Goal: Task Accomplishment & Management: Use online tool/utility

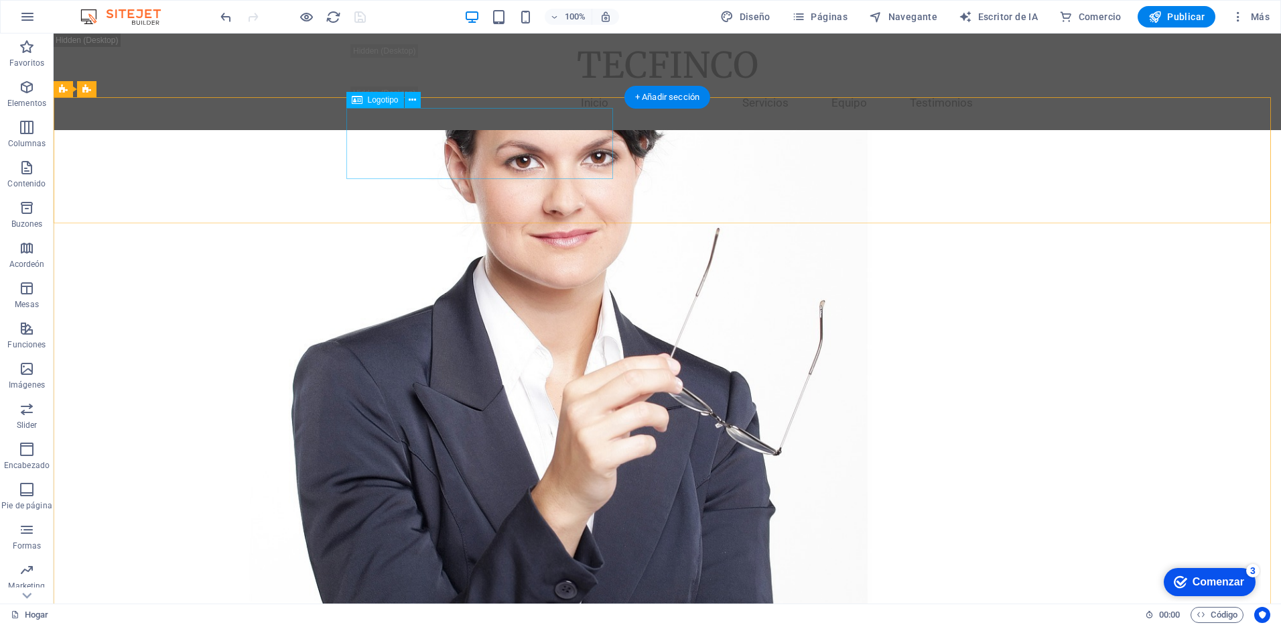
select select "px"
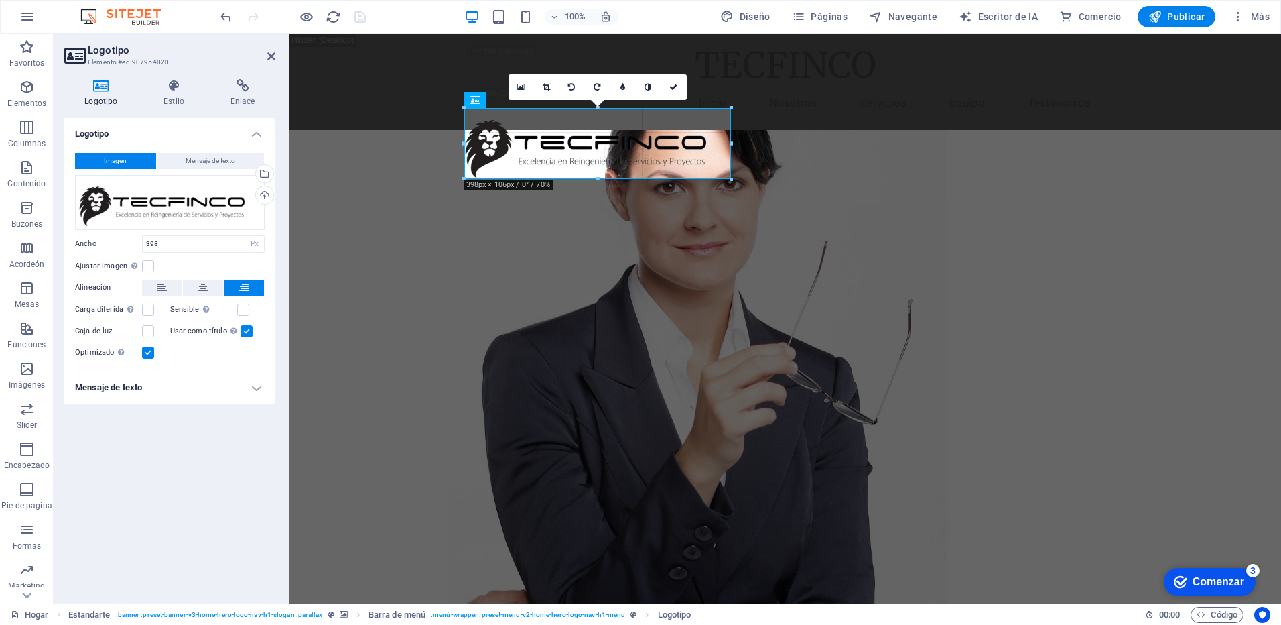
drag, startPoint x: 732, startPoint y: 107, endPoint x: 444, endPoint y: 74, distance: 289.4
click at [734, 107] on div "H2 Estandarte Contenedor Botón Contenedor H3 Banner Barra de menú Contenedor Sl…" at bounding box center [785, 319] width 992 height 570
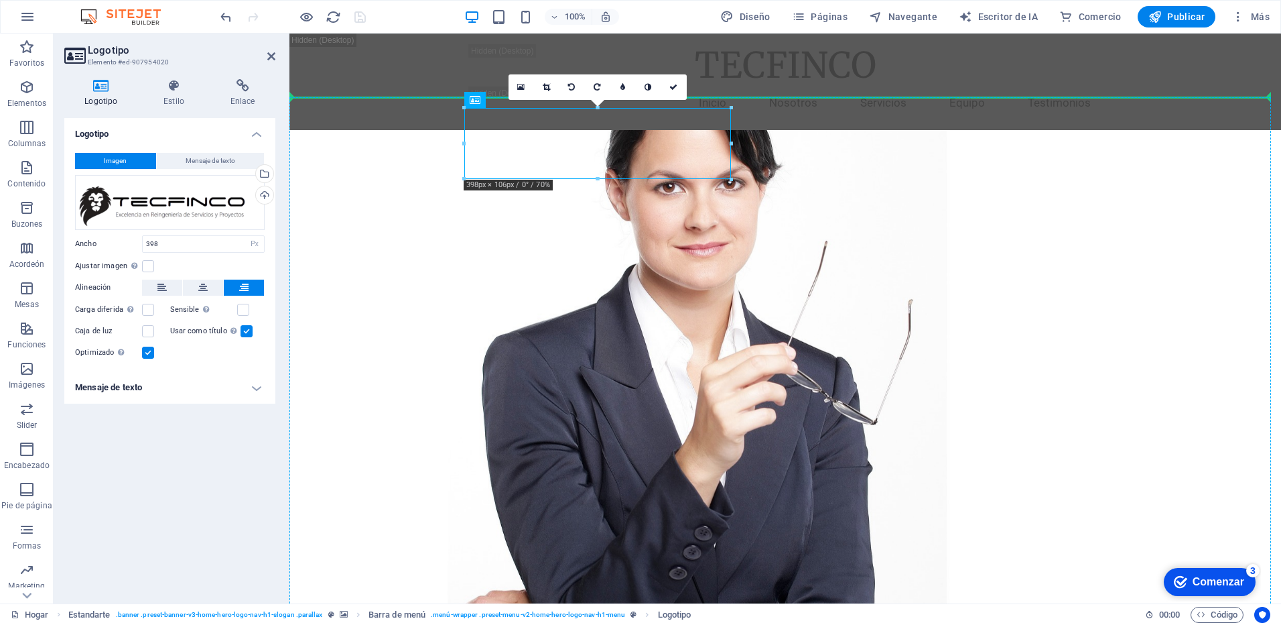
drag, startPoint x: 761, startPoint y: 135, endPoint x: 409, endPoint y: 130, distance: 351.2
click at [26, 87] on icon "button" at bounding box center [27, 87] width 16 height 16
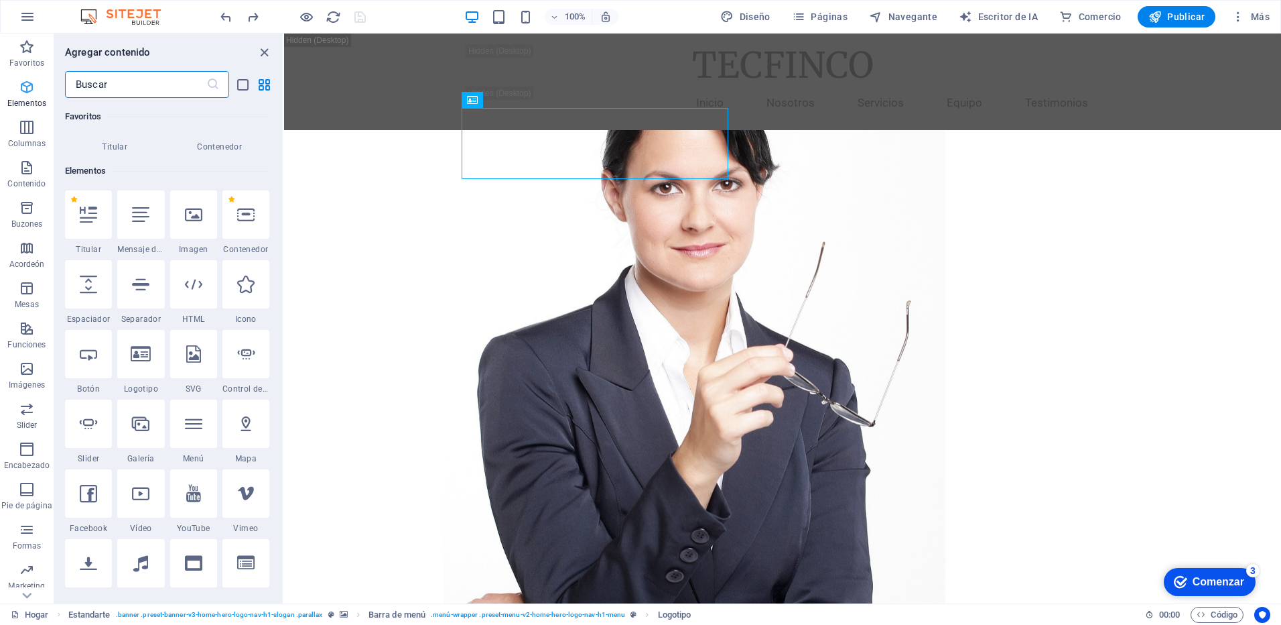
scroll to position [143, 0]
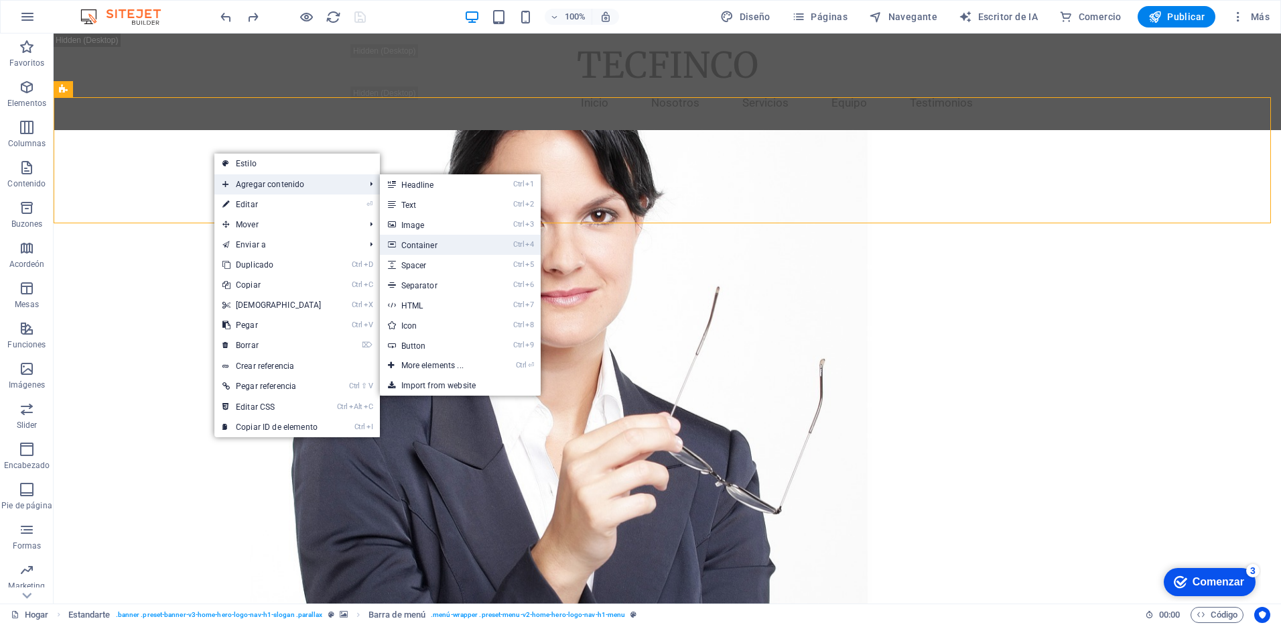
click at [466, 241] on link "Ctrl 4 Container" at bounding box center [435, 245] width 111 height 20
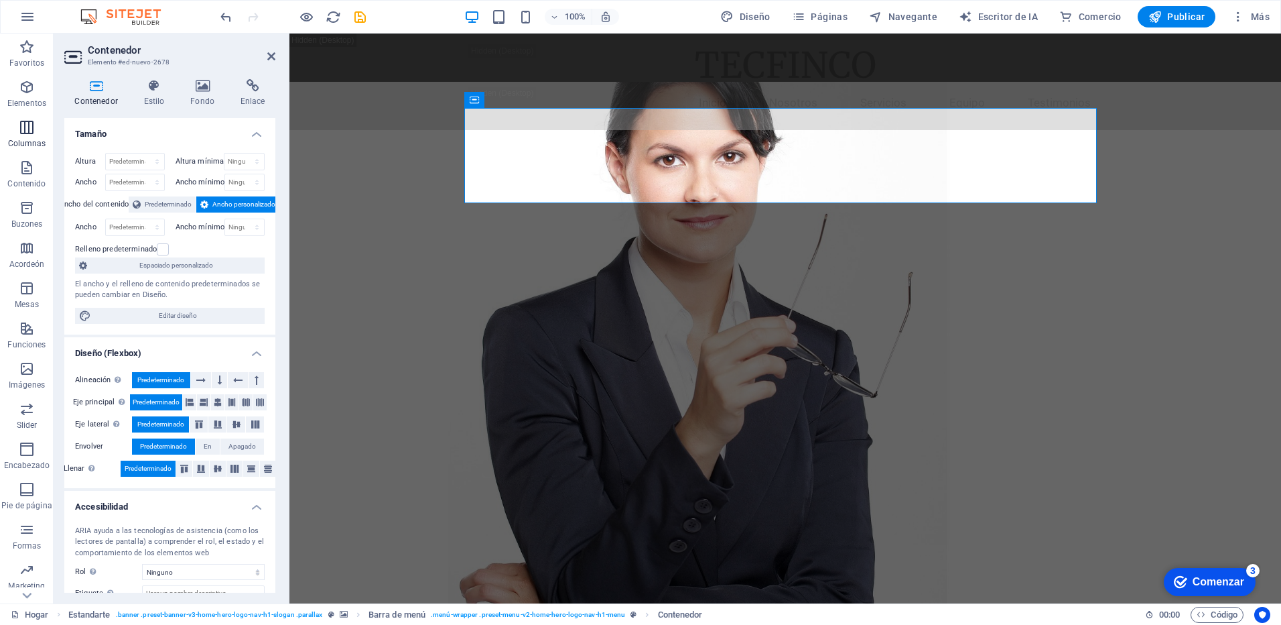
click at [31, 133] on icon "button" at bounding box center [27, 127] width 16 height 16
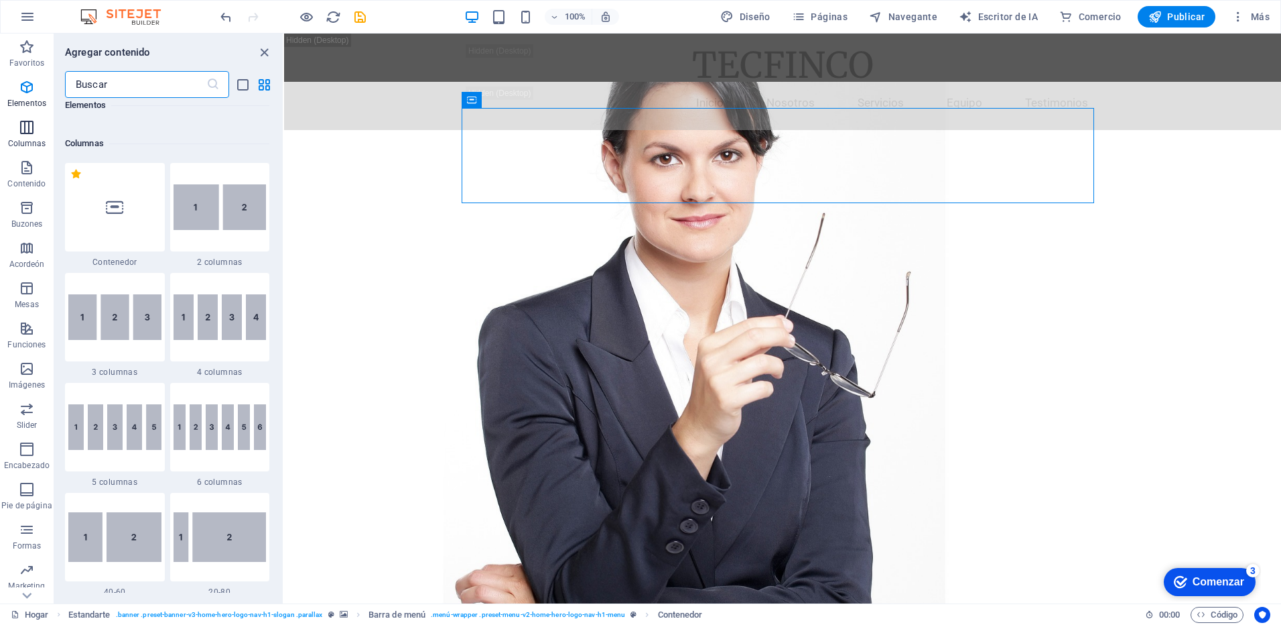
scroll to position [663, 0]
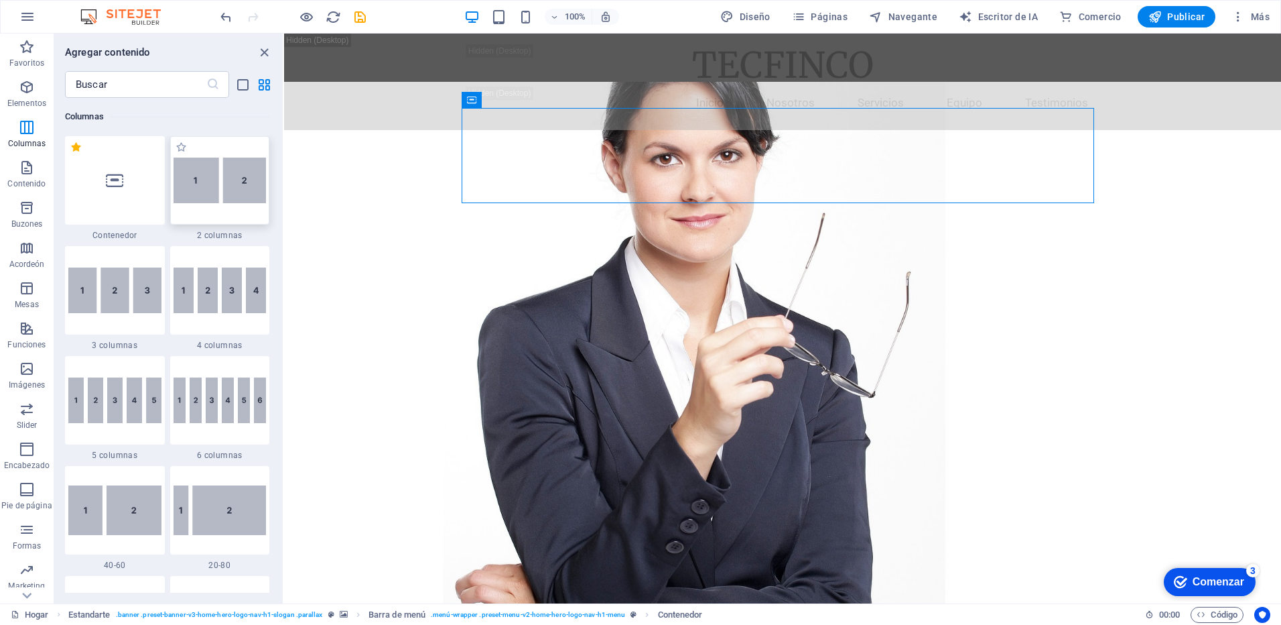
click at [214, 170] on img at bounding box center [220, 180] width 93 height 46
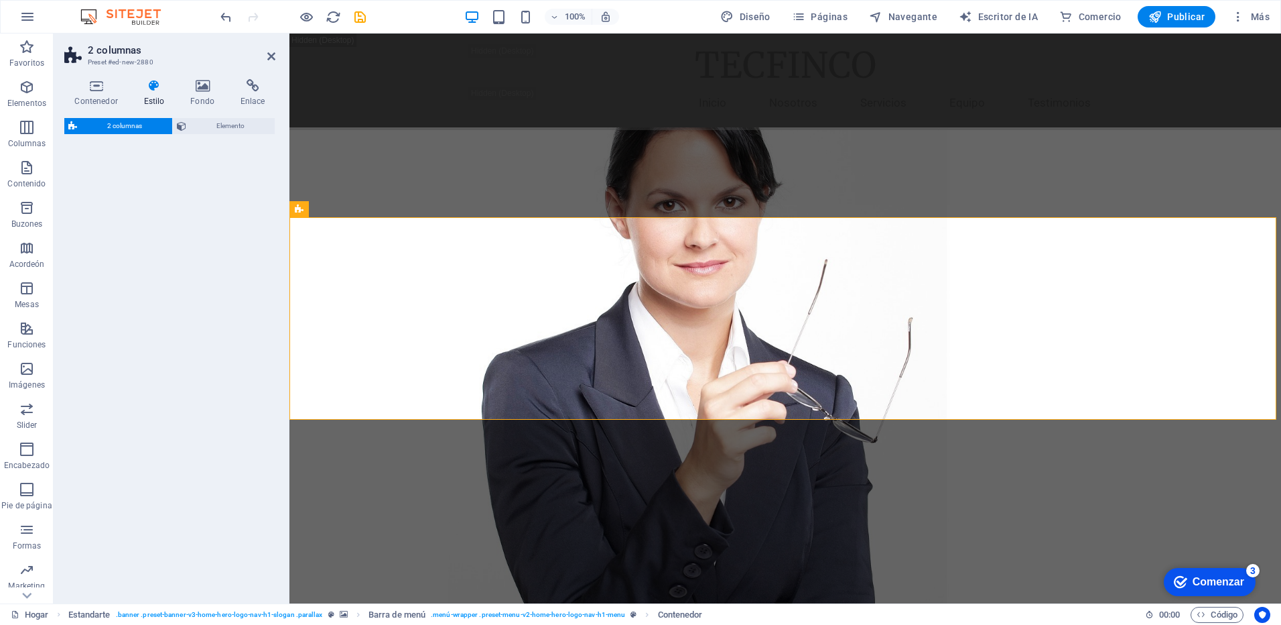
select select "rem"
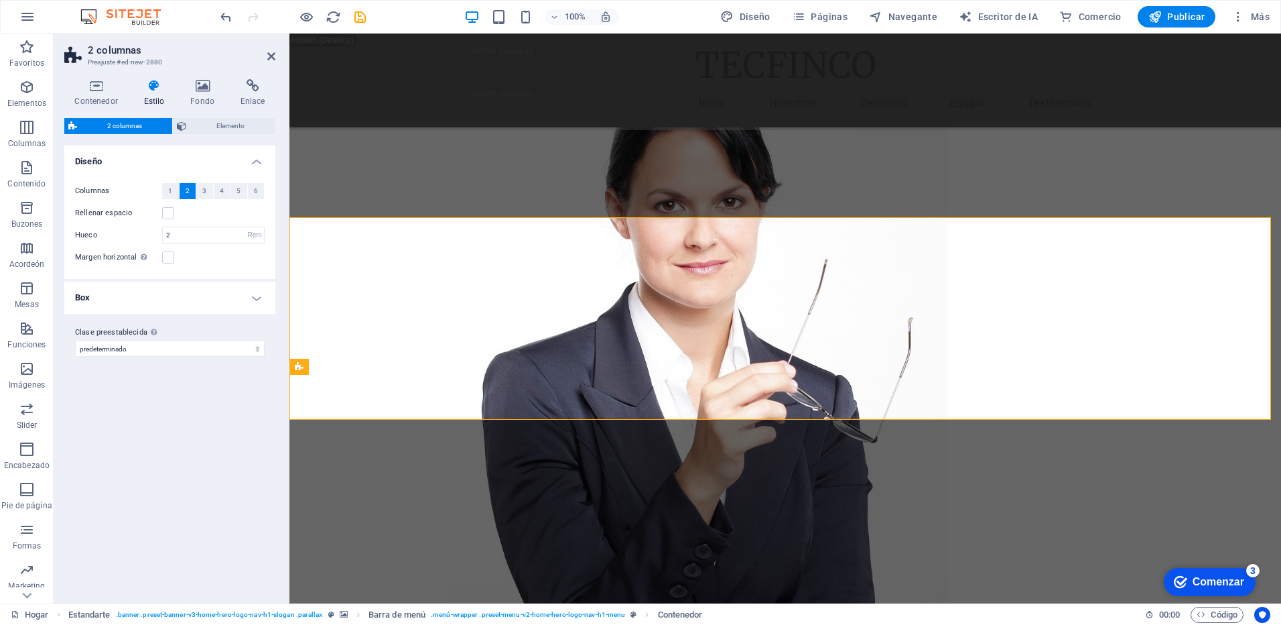
scroll to position [495, 0]
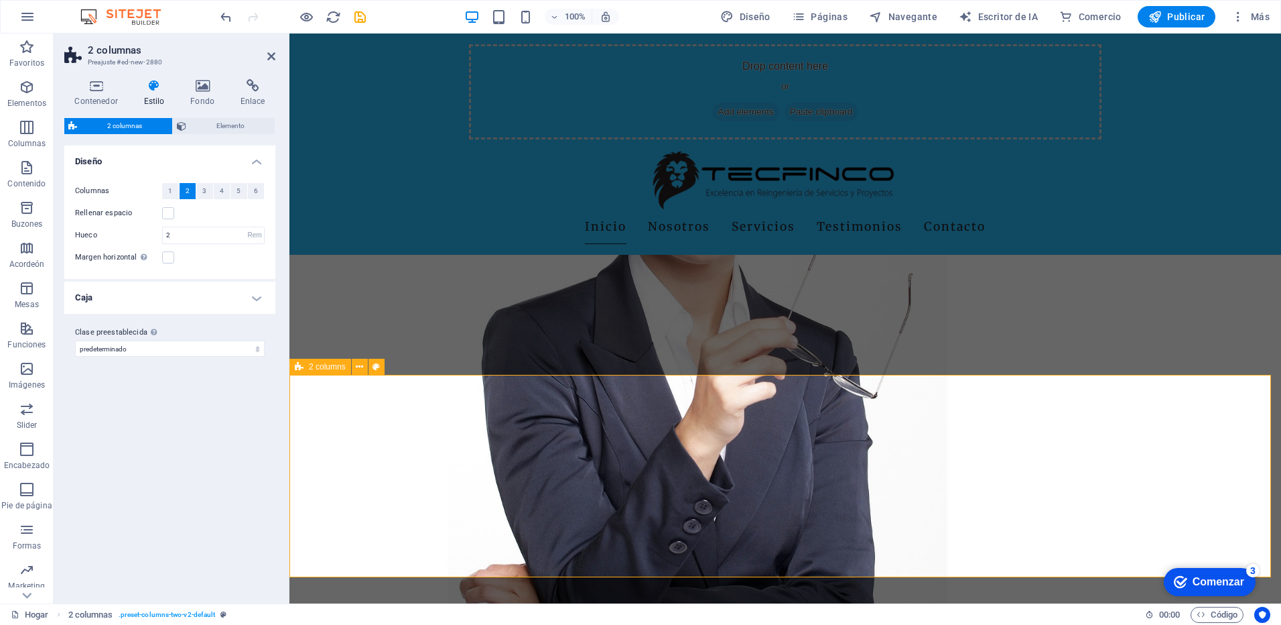
click at [360, 364] on icon at bounding box center [359, 367] width 7 height 14
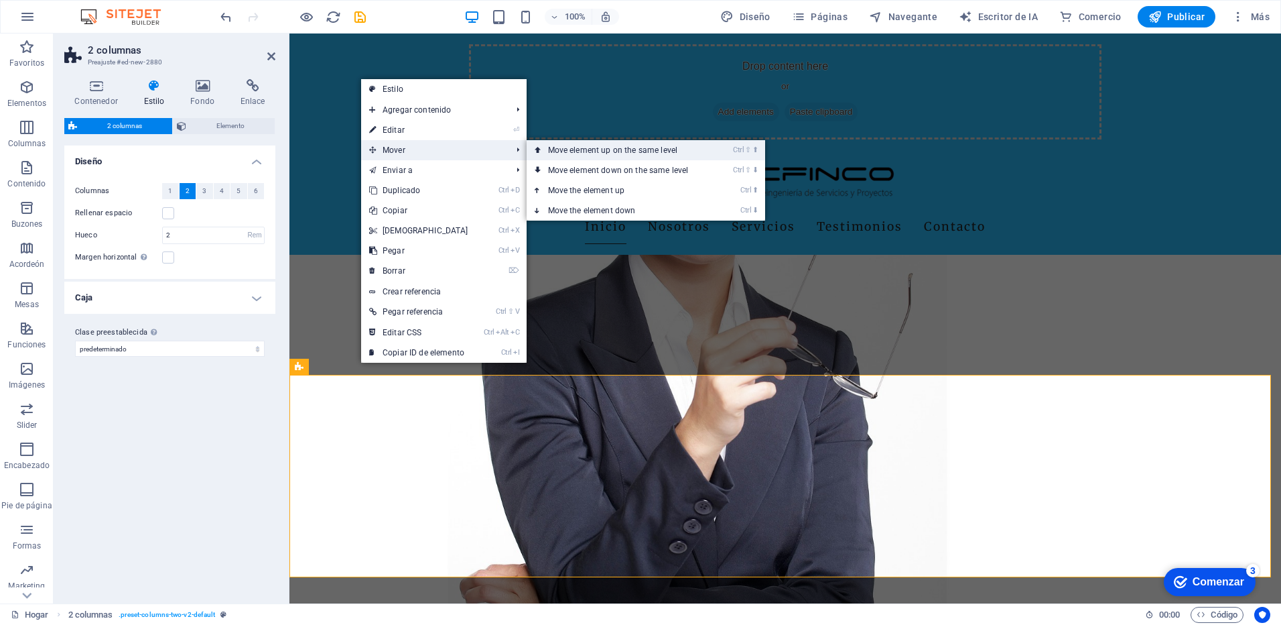
click at [561, 154] on font "Move element up on the same level" at bounding box center [613, 149] width 130 height 9
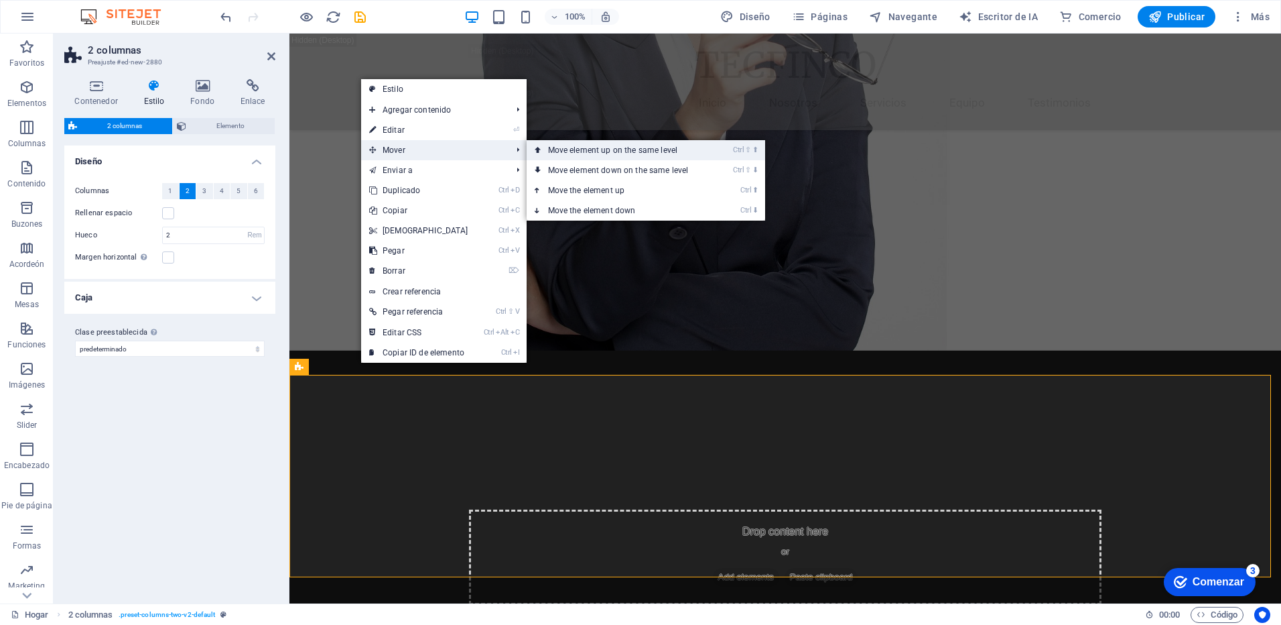
scroll to position [0, 0]
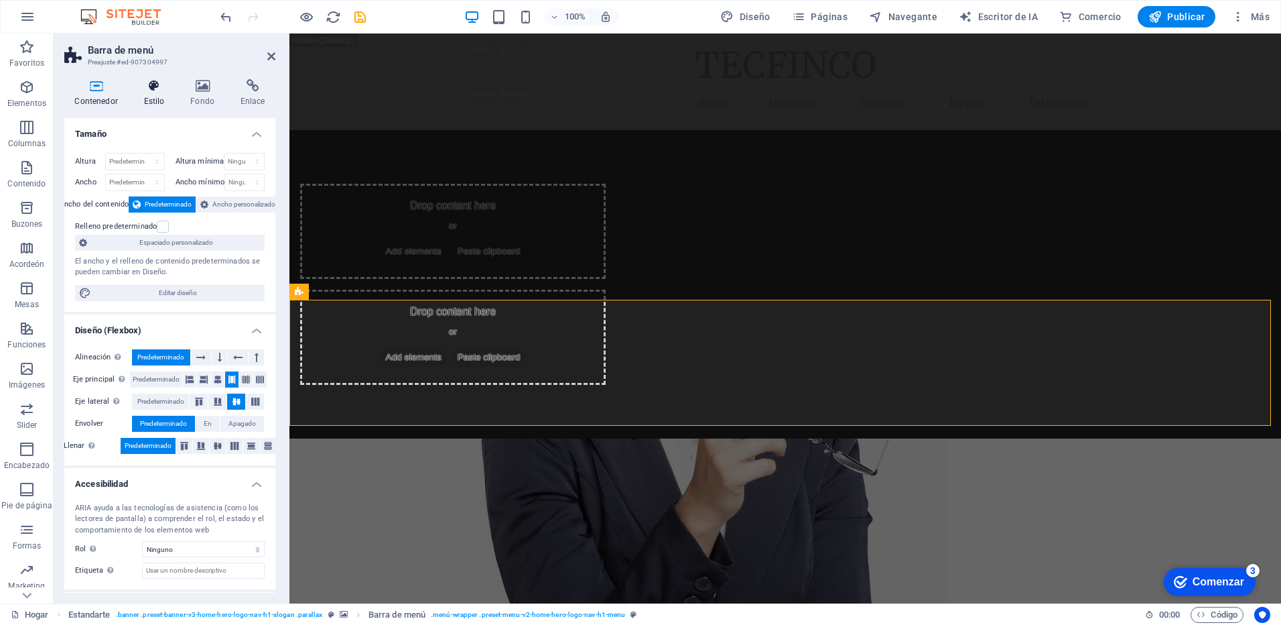
click at [147, 82] on icon at bounding box center [154, 85] width 42 height 13
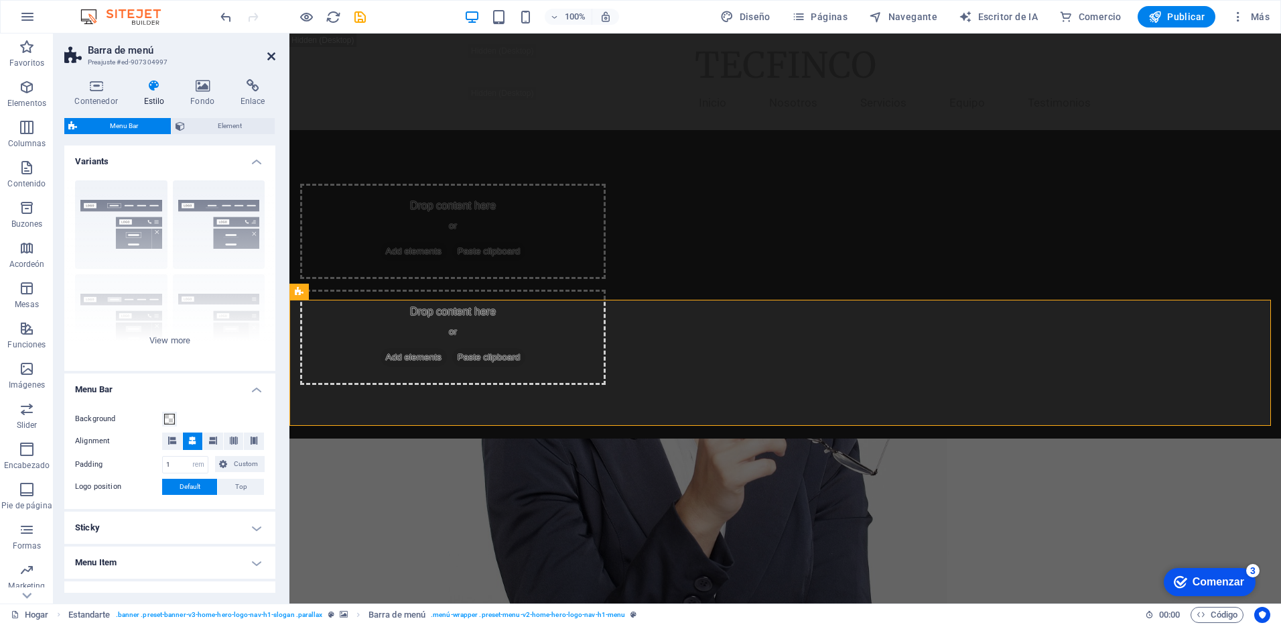
click at [267, 60] on icon at bounding box center [271, 56] width 8 height 11
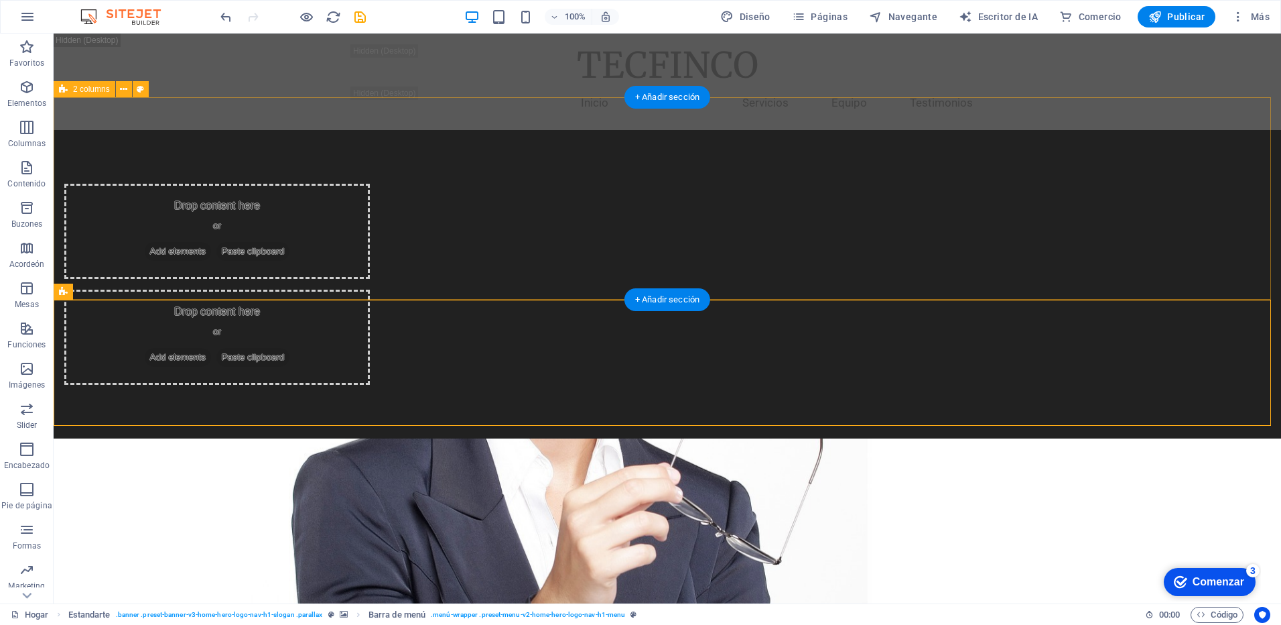
click at [239, 230] on div "Drop content here or Add elements Paste clipboard Drop content here or Add elem…" at bounding box center [668, 284] width 1228 height 308
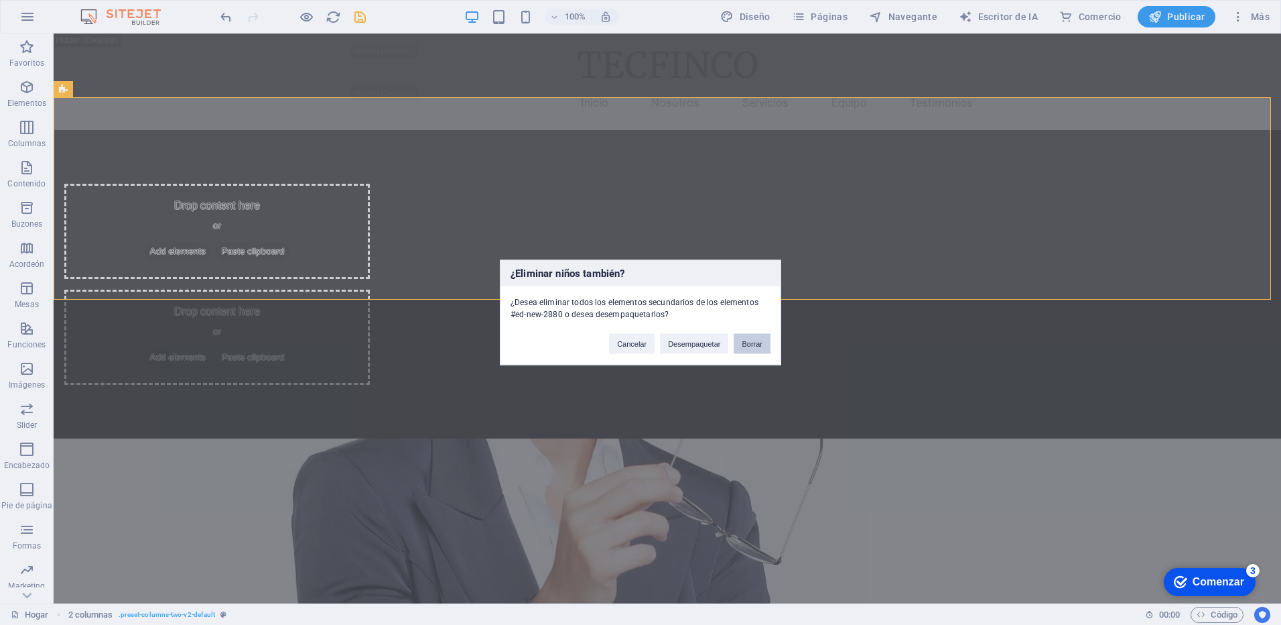
drag, startPoint x: 707, startPoint y: 311, endPoint x: 761, endPoint y: 344, distance: 63.2
click at [761, 344] on button "Borrar" at bounding box center [752, 344] width 37 height 20
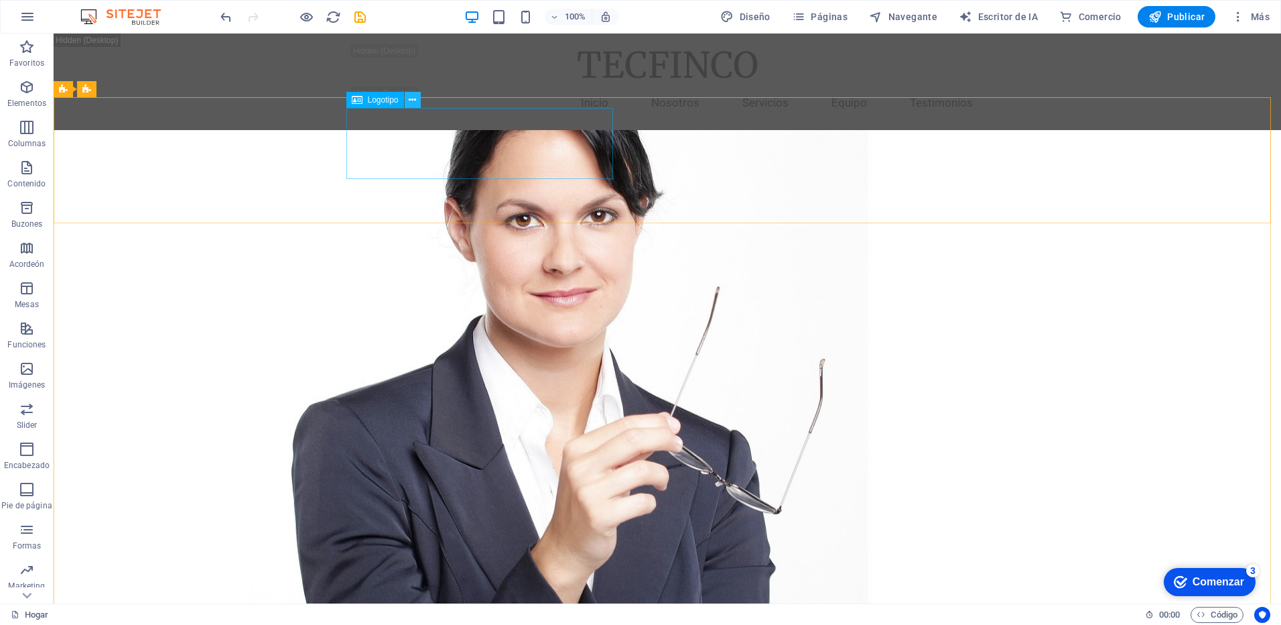
click at [413, 103] on icon at bounding box center [412, 100] width 7 height 14
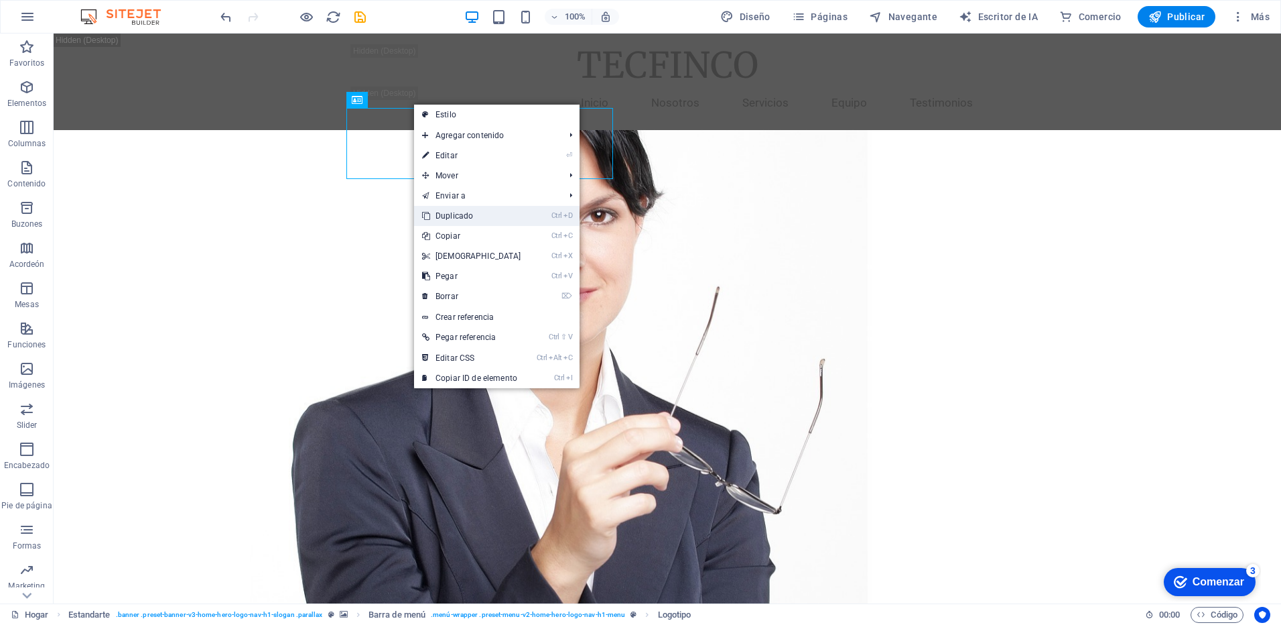
click at [457, 212] on font "Duplicado" at bounding box center [455, 215] width 38 height 9
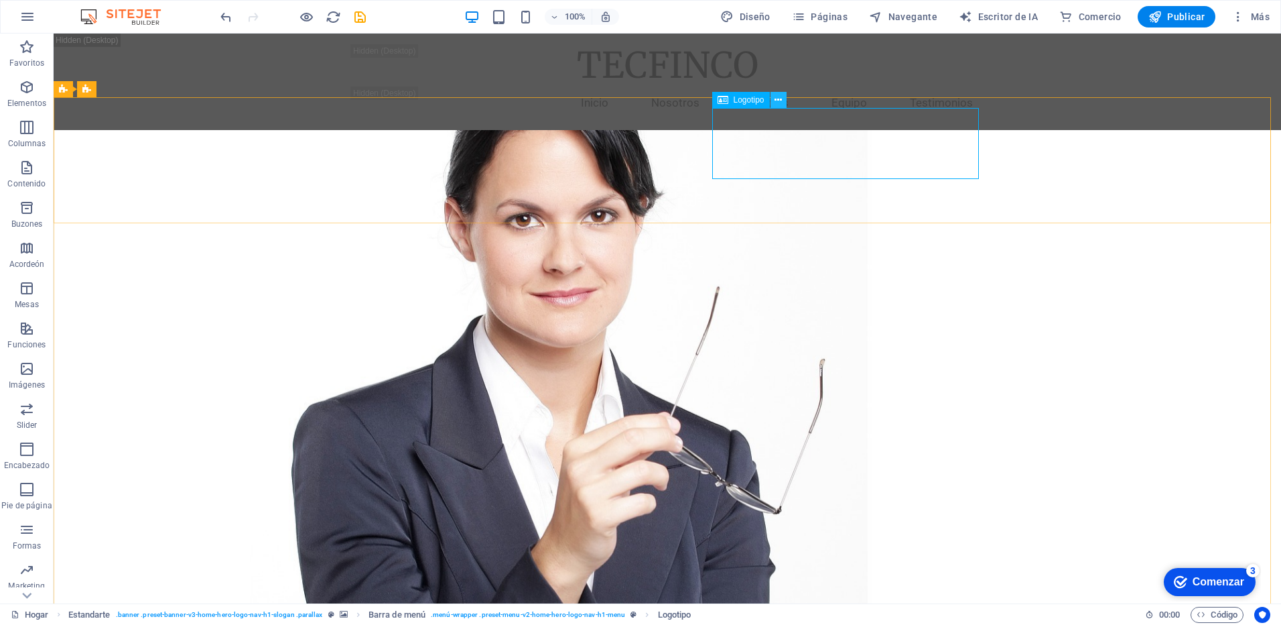
click at [781, 103] on icon at bounding box center [778, 100] width 7 height 14
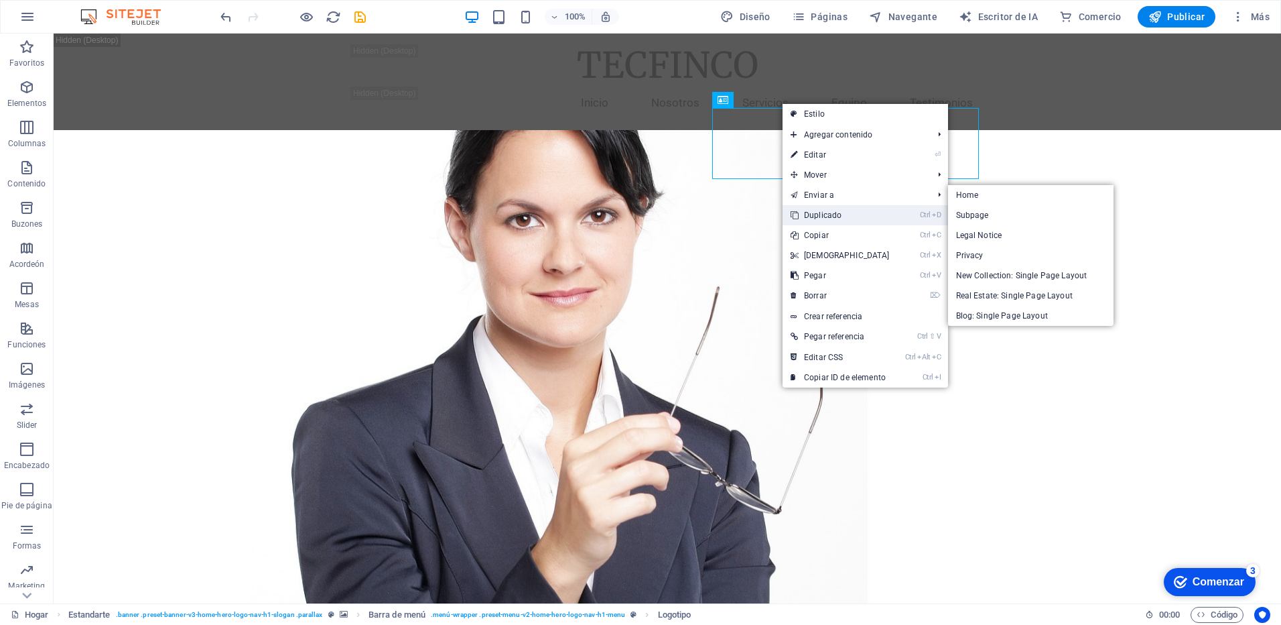
click at [818, 215] on font "Duplicado" at bounding box center [823, 214] width 38 height 9
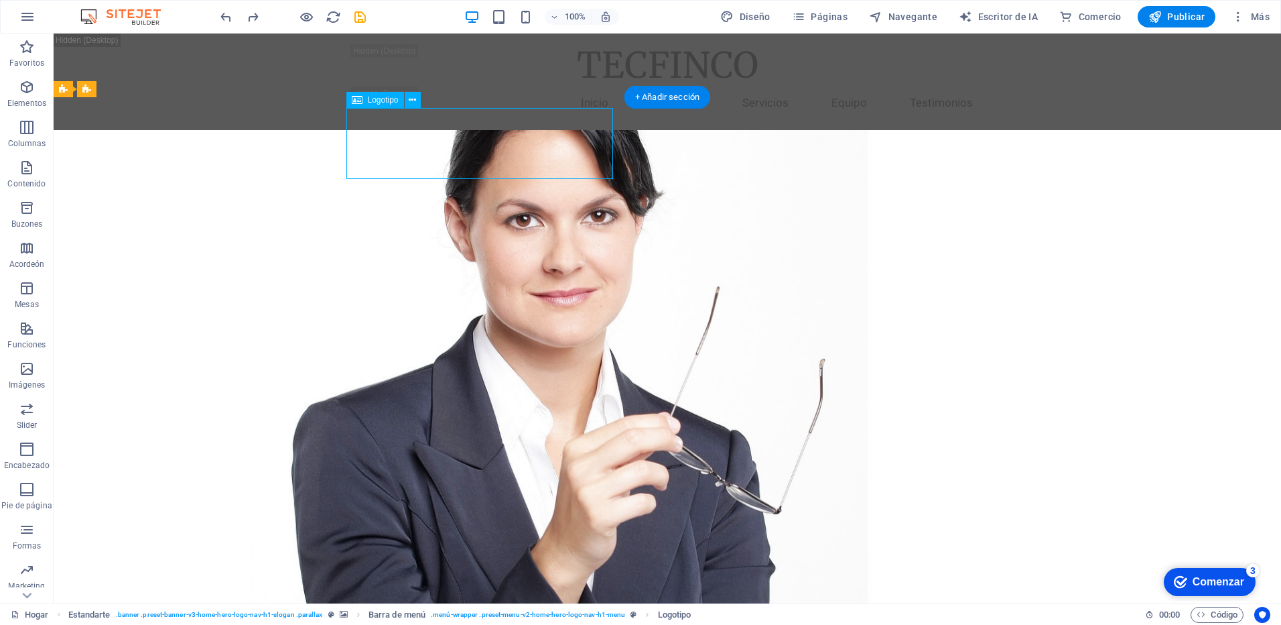
select select "px"
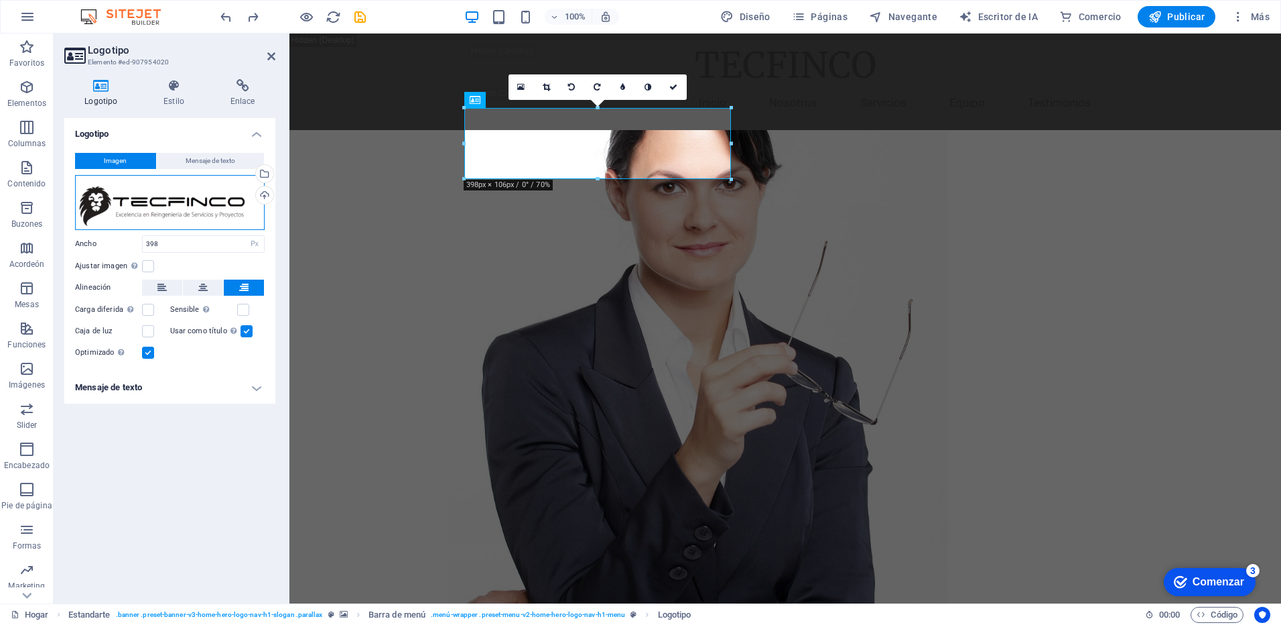
click at [195, 211] on div "Drag files here, click to choose files or select files from Files or our free s…" at bounding box center [170, 202] width 190 height 55
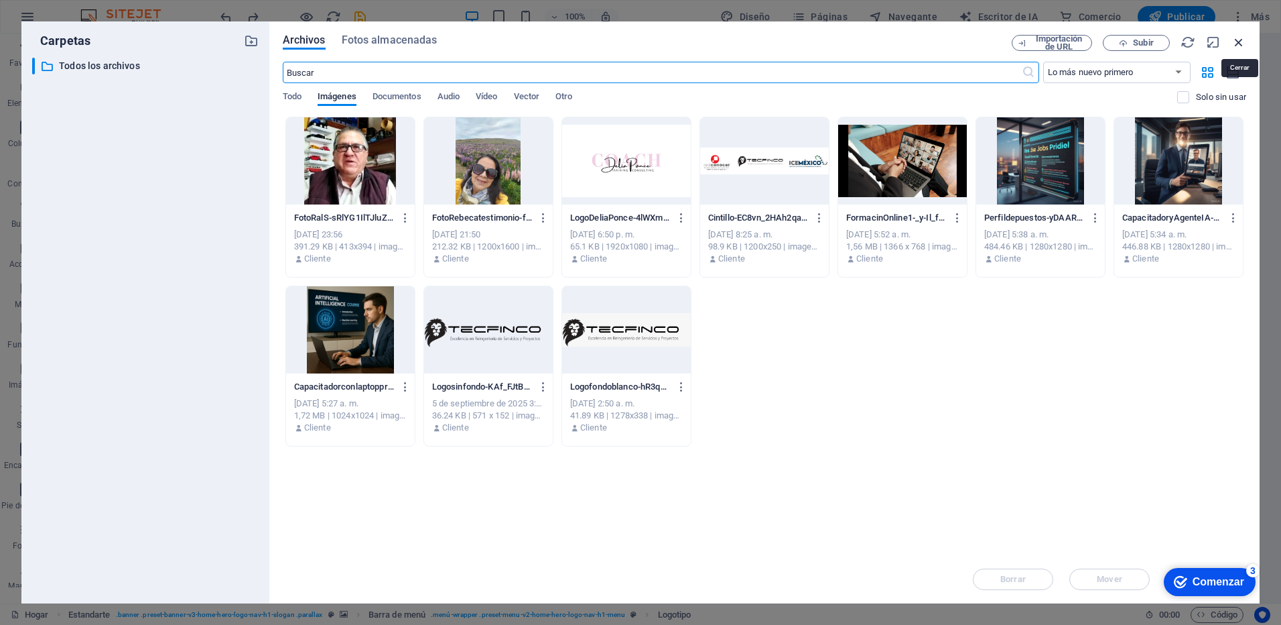
click at [1238, 43] on icon "button" at bounding box center [1239, 42] width 15 height 15
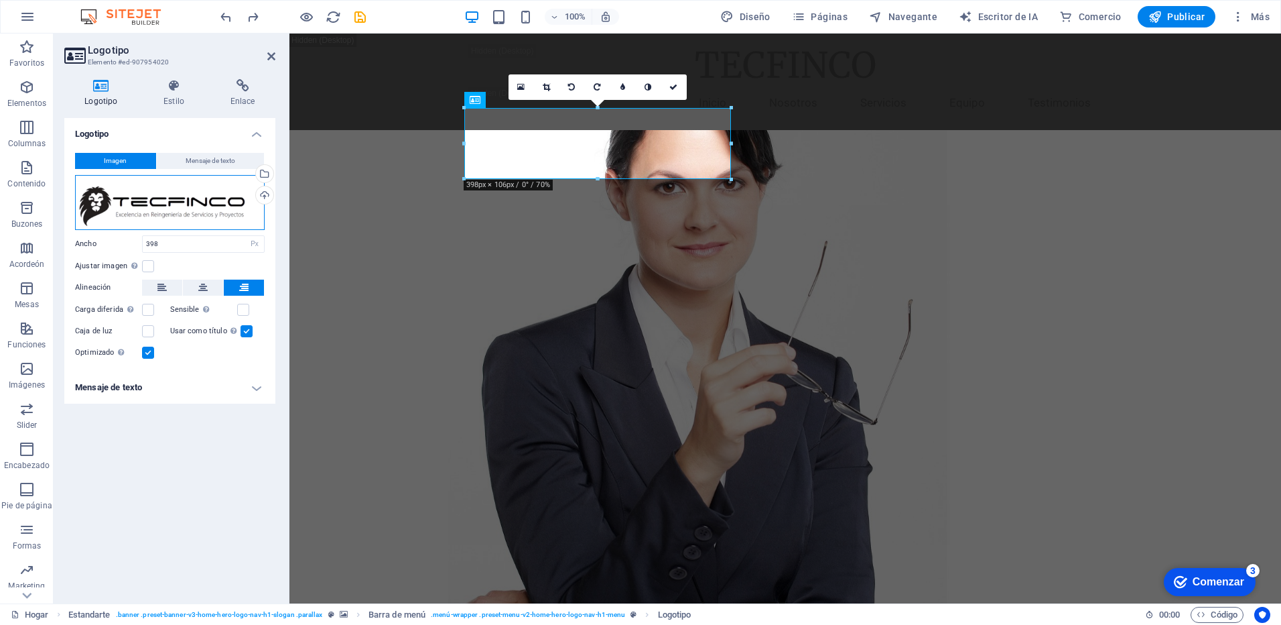
click at [184, 215] on div "Drag files here, click to choose files or select files from Files or our free s…" at bounding box center [170, 202] width 190 height 55
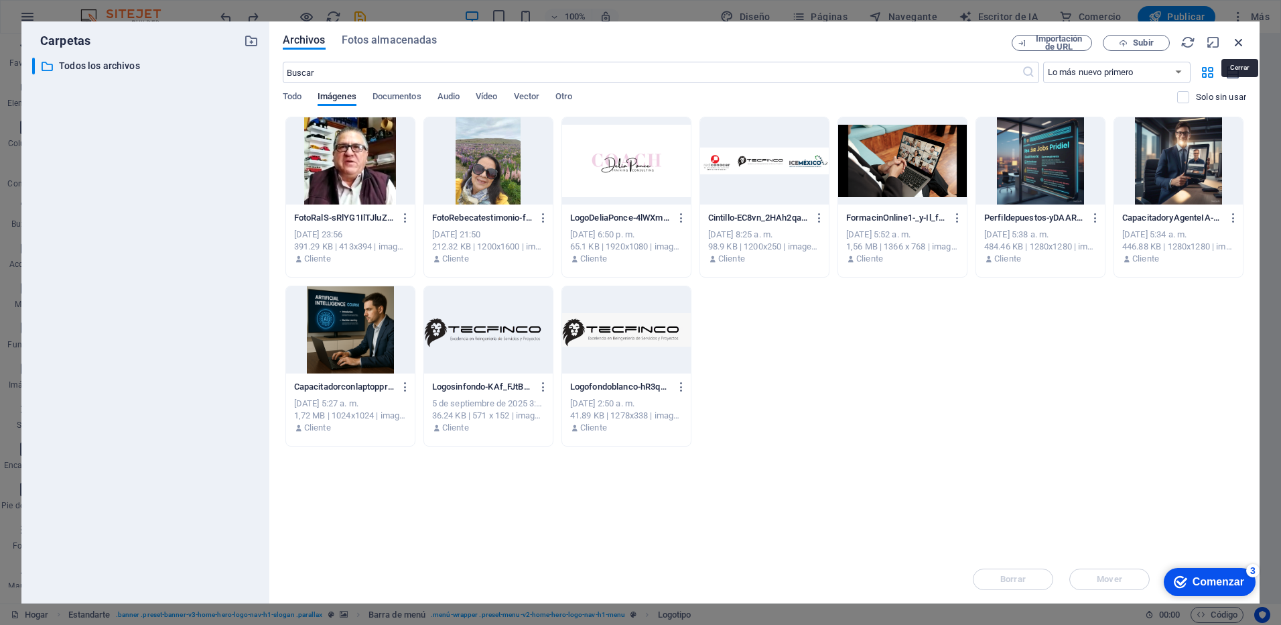
drag, startPoint x: 1241, startPoint y: 42, endPoint x: 130, endPoint y: 197, distance: 1121.9
click at [1241, 42] on icon "button" at bounding box center [1239, 42] width 15 height 15
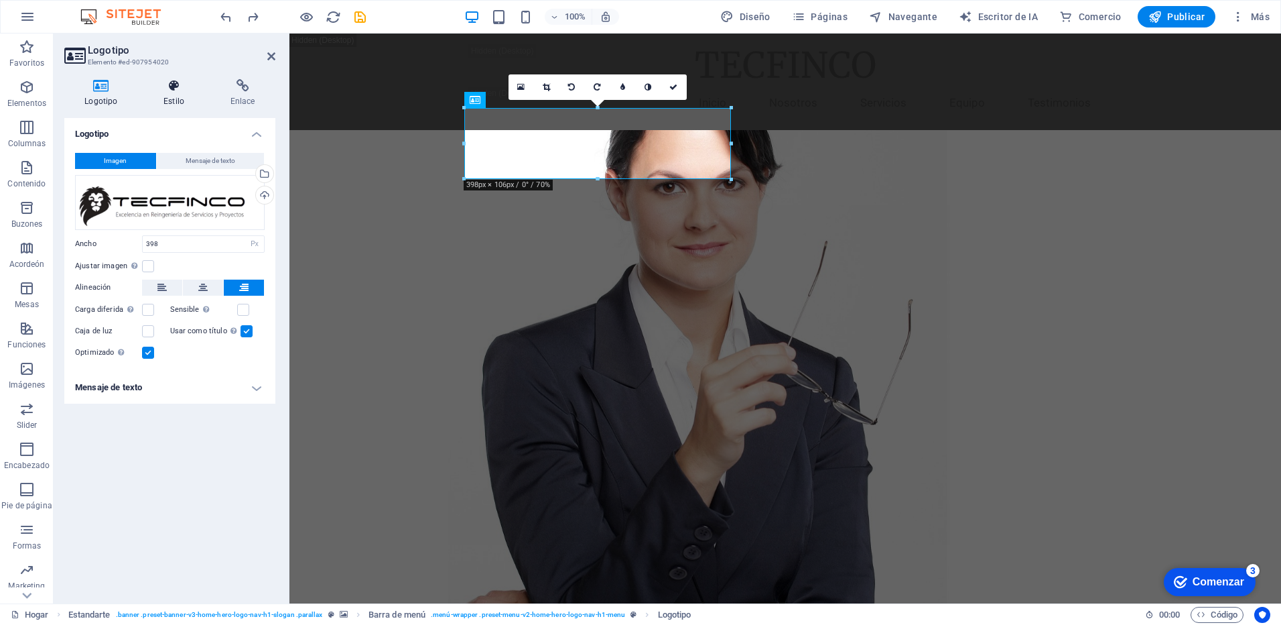
click at [174, 99] on font "Estilo" at bounding box center [174, 100] width 21 height 9
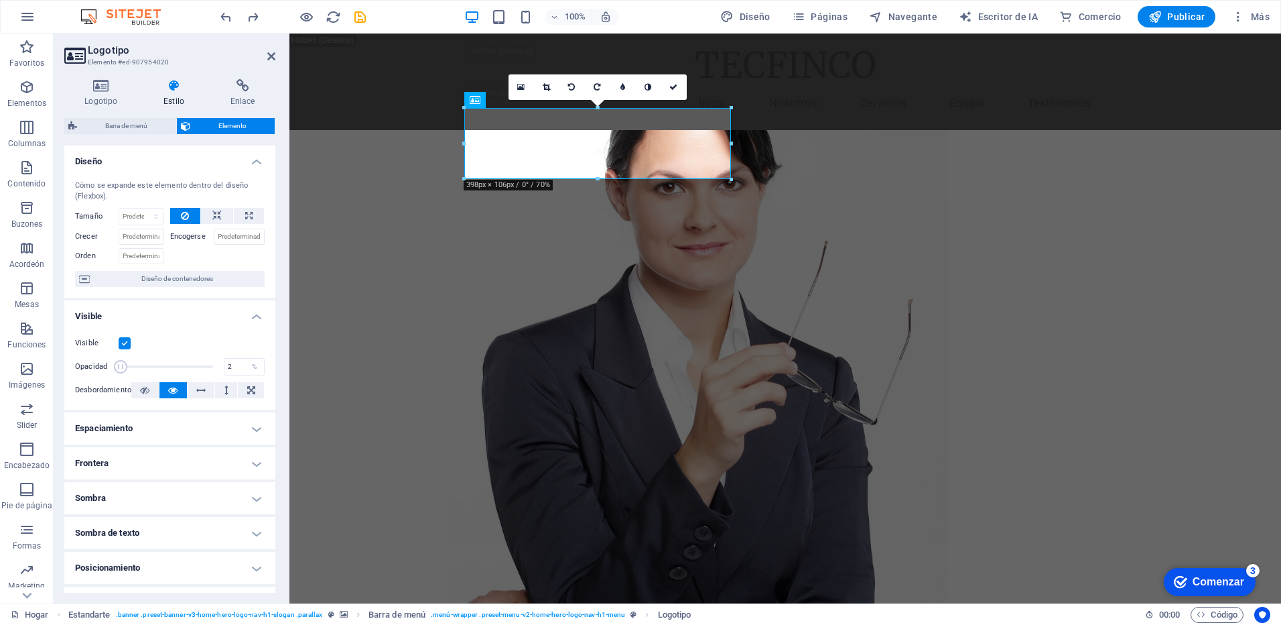
type input "1"
drag, startPoint x: 210, startPoint y: 370, endPoint x: 112, endPoint y: 370, distance: 97.8
click at [112, 370] on span at bounding box center [118, 366] width 13 height 13
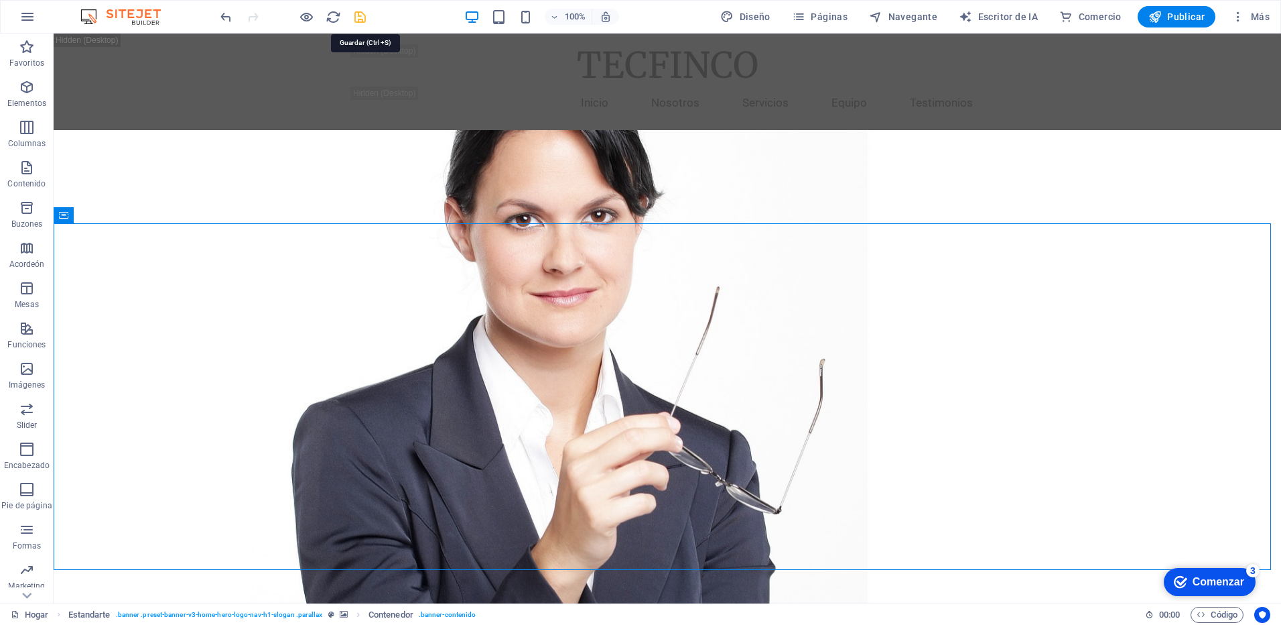
click at [355, 19] on icon "salvar" at bounding box center [359, 16] width 15 height 15
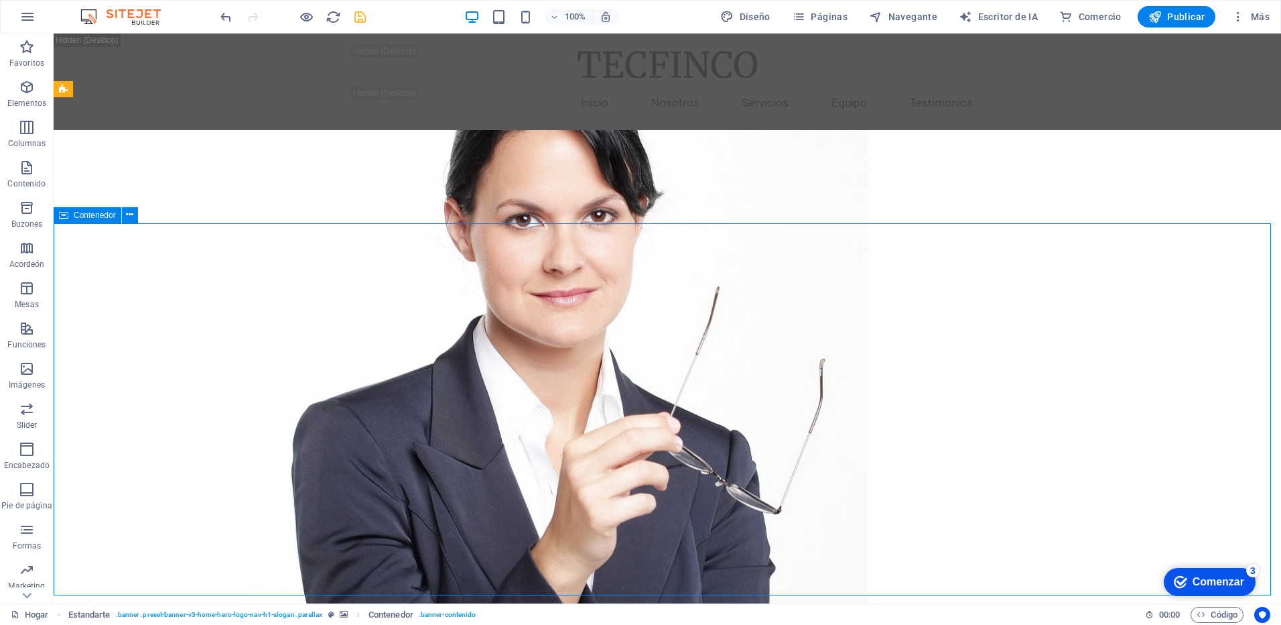
drag, startPoint x: 915, startPoint y: 344, endPoint x: 1152, endPoint y: 344, distance: 237.2
